Goal: Transaction & Acquisition: Purchase product/service

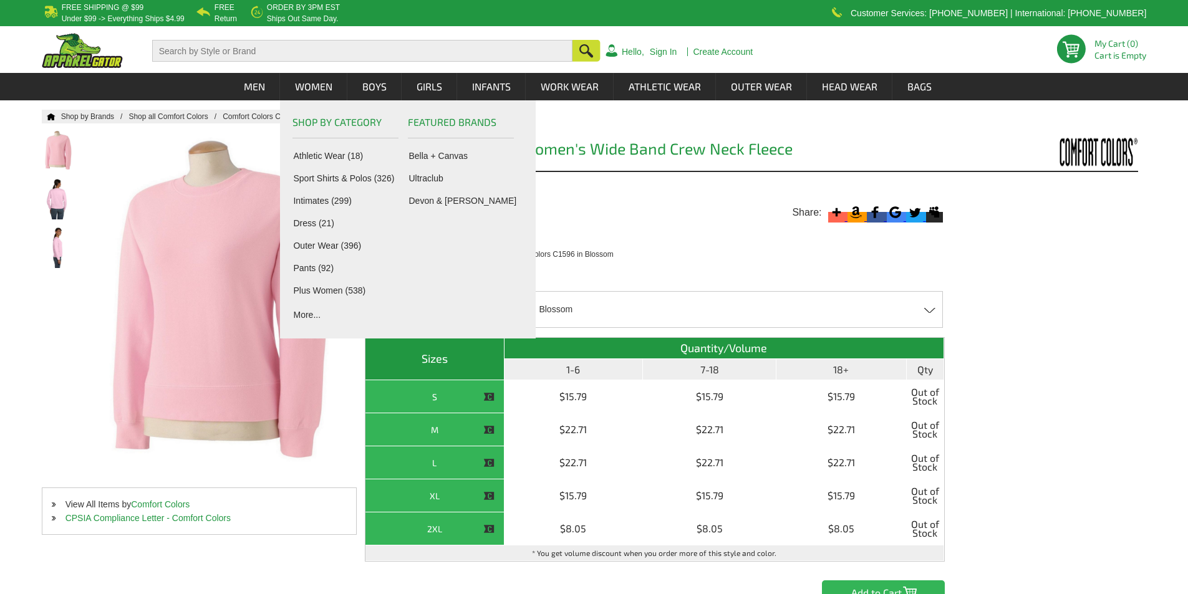
click at [1042, 315] on div "Available Colors ( 14 colors ) Pick Colors Blossom Blossom - Closeout Bright Sa…" at bounding box center [751, 432] width 773 height 345
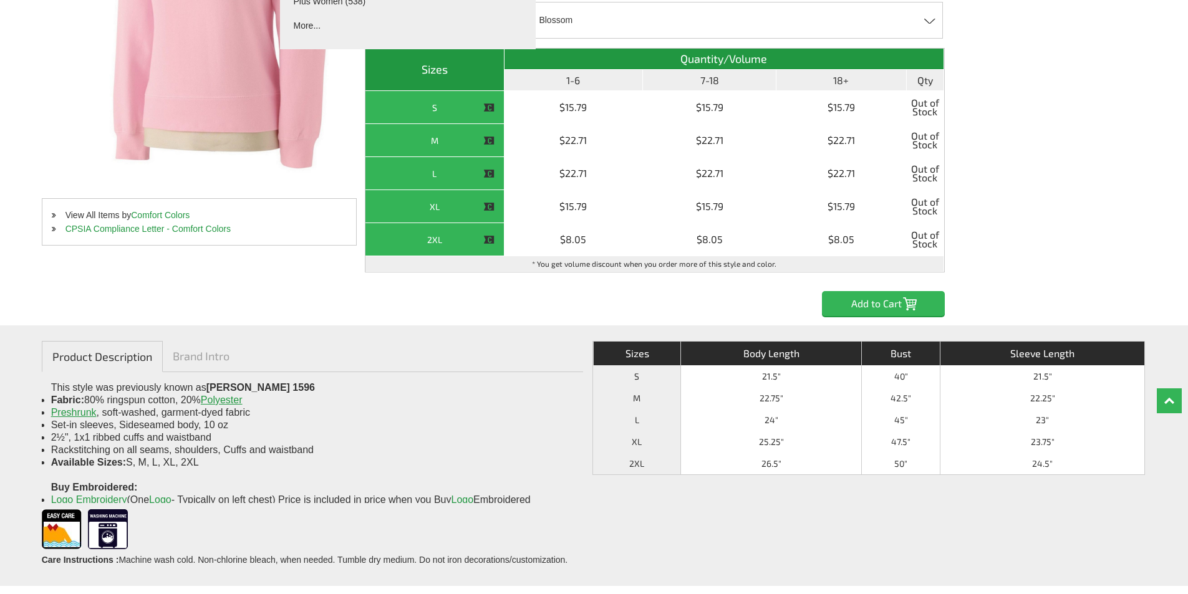
scroll to position [291, 0]
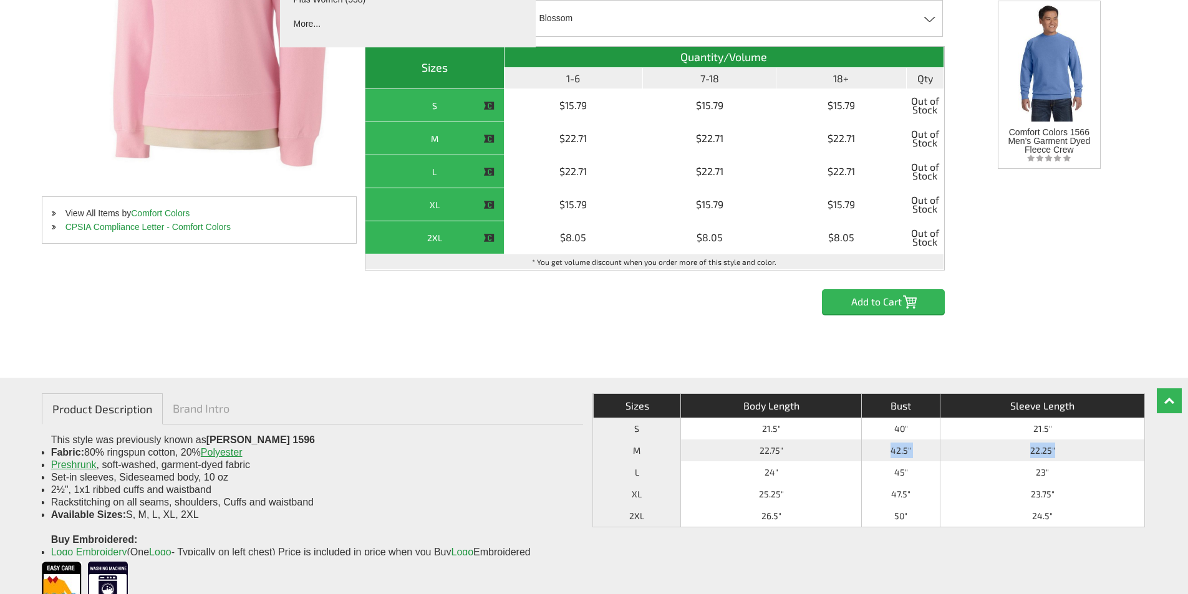
drag, startPoint x: 888, startPoint y: 451, endPoint x: 1089, endPoint y: 449, distance: 201.4
click at [1089, 449] on tr "M 22.75" 42.5" 22.25"" at bounding box center [868, 451] width 551 height 22
click at [772, 450] on td "22.75"" at bounding box center [770, 451] width 181 height 22
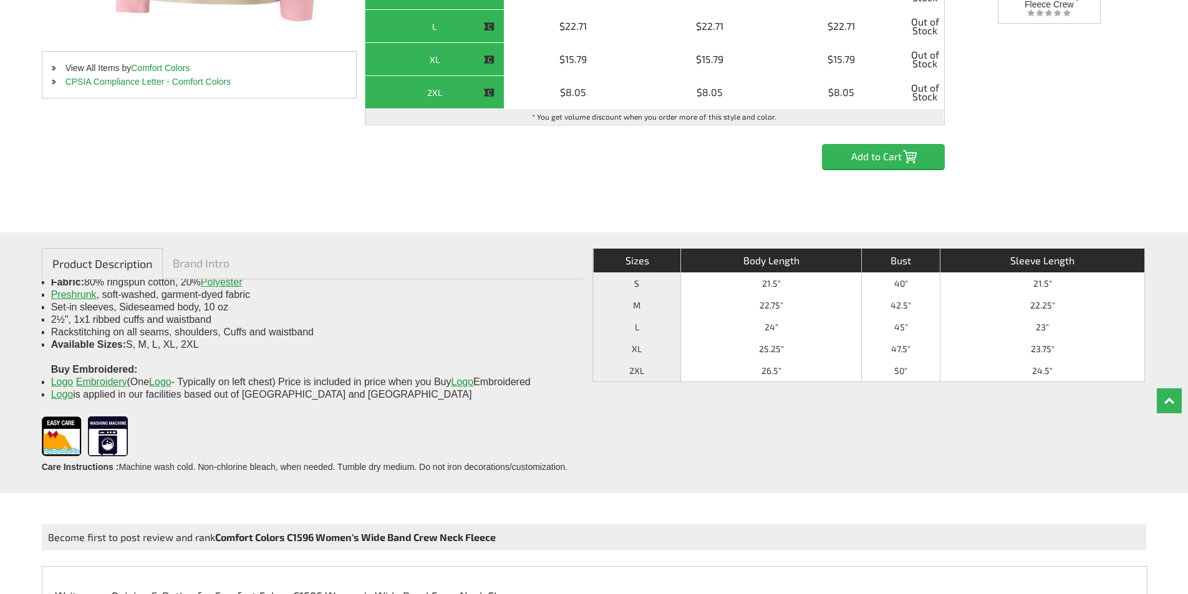
scroll to position [0, 0]
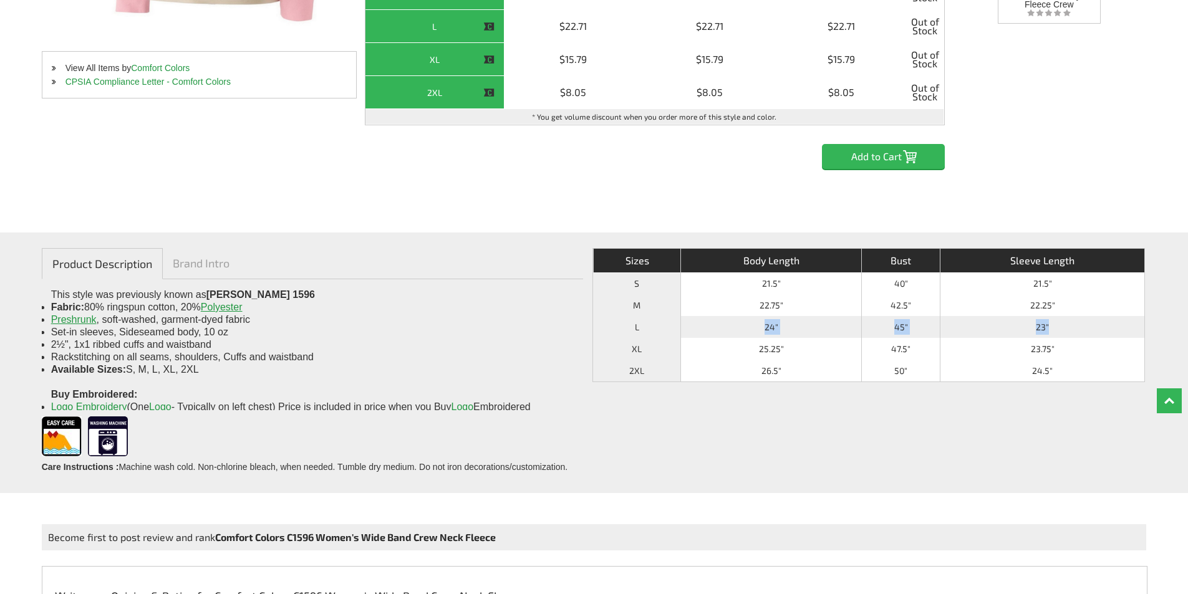
drag, startPoint x: 757, startPoint y: 326, endPoint x: 1117, endPoint y: 327, distance: 359.7
click at [1117, 327] on tr "L 24" 45" 23"" at bounding box center [868, 327] width 551 height 22
click at [1161, 331] on div "Product Description Brand Intro This style was previously known as [PERSON_NAME…" at bounding box center [594, 363] width 1188 height 261
drag, startPoint x: 750, startPoint y: 332, endPoint x: 917, endPoint y: 334, distance: 167.1
click at [917, 334] on tr "L 24" 45" 23"" at bounding box center [868, 327] width 551 height 22
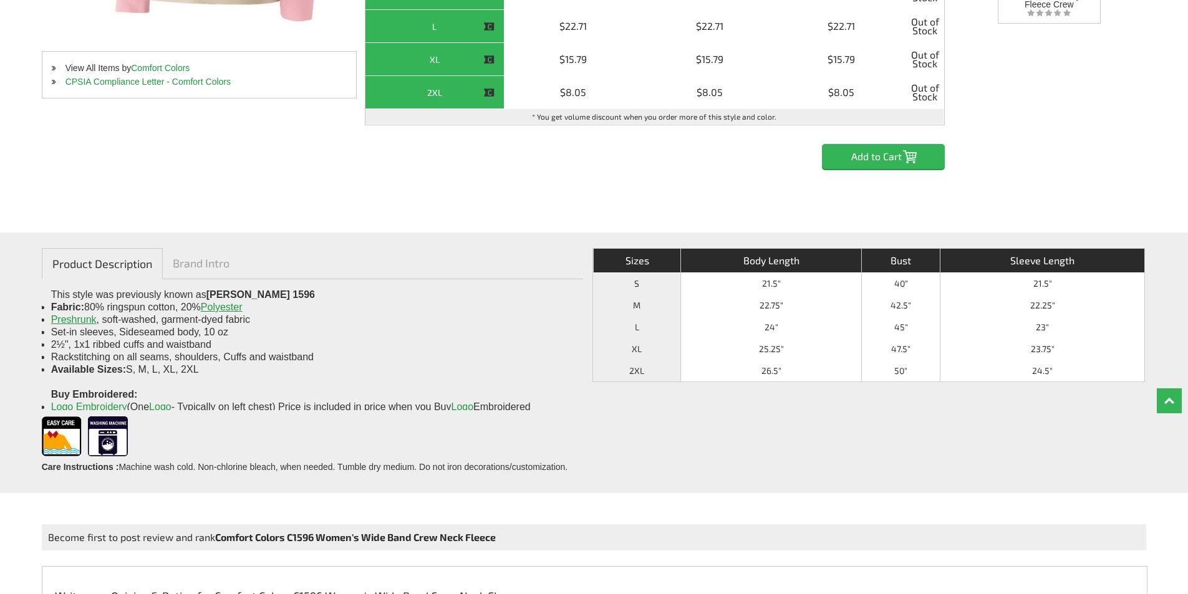
click at [1178, 331] on div "Product Description Brand Intro This style was previously known as [PERSON_NAME…" at bounding box center [594, 363] width 1188 height 261
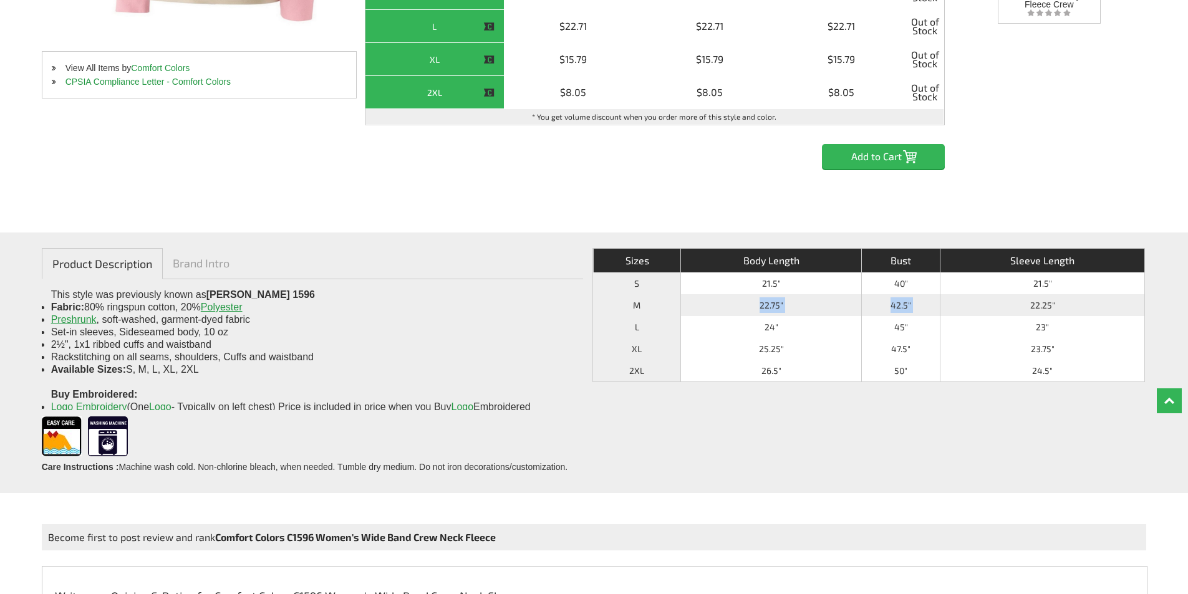
drag, startPoint x: 734, startPoint y: 305, endPoint x: 1033, endPoint y: 304, distance: 299.3
click at [1029, 306] on tr "M 22.75" 42.5" 22.25"" at bounding box center [868, 305] width 551 height 22
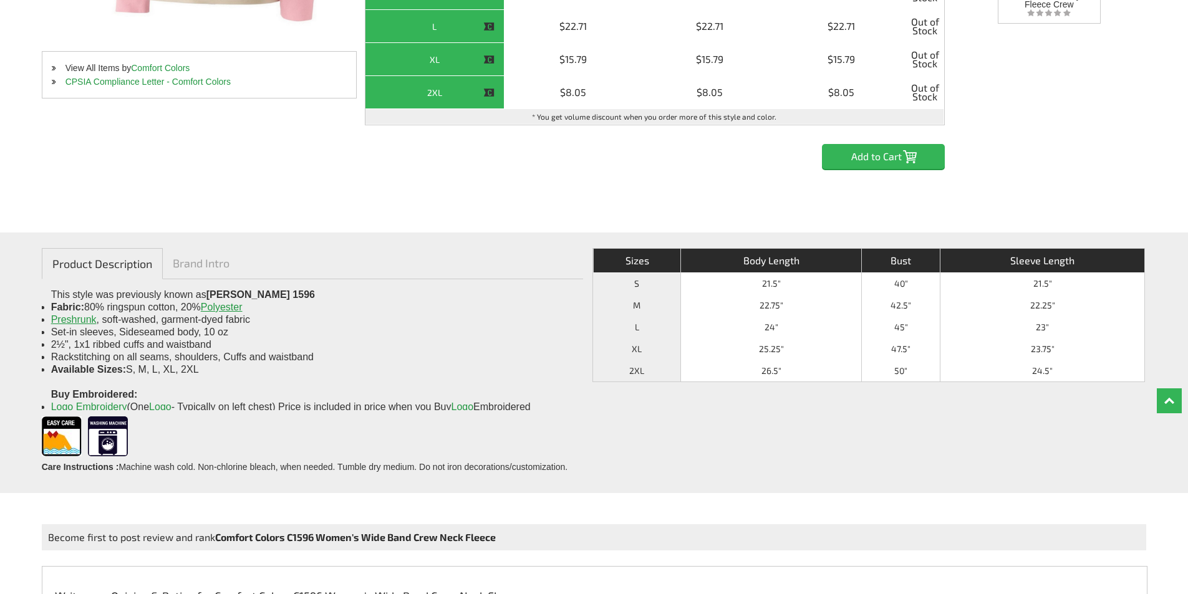
click at [1153, 300] on div "Product Description Brand Intro This style was previously known as [PERSON_NAME…" at bounding box center [594, 363] width 1188 height 261
